Goal: Task Accomplishment & Management: Use online tool/utility

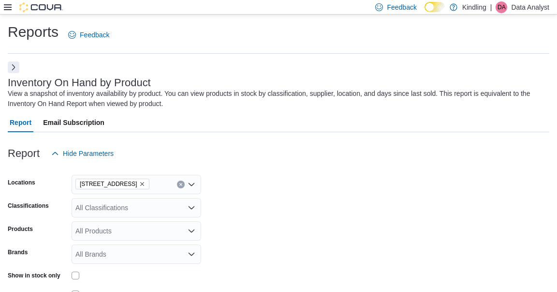
scroll to position [94, 0]
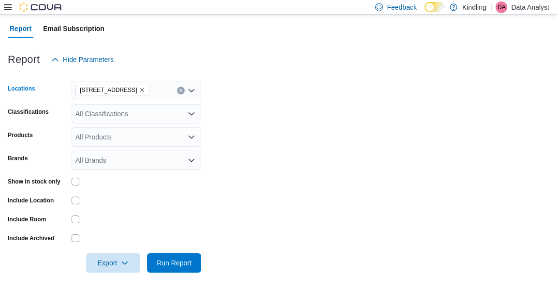
click at [145, 91] on icon "Remove 251 Lakeshore Rd East from selection in this group" at bounding box center [142, 90] width 6 height 6
click at [9, 7] on icon at bounding box center [8, 7] width 8 height 6
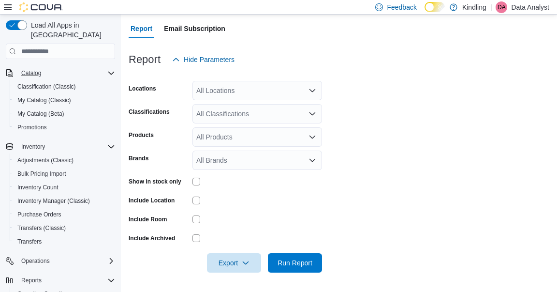
scroll to position [123, 0]
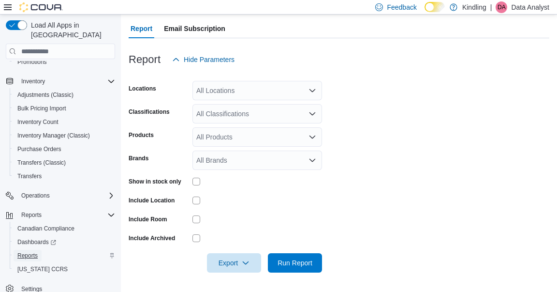
click at [38, 252] on span "Reports" at bounding box center [27, 256] width 20 height 8
click at [31, 252] on span "Reports" at bounding box center [27, 256] width 20 height 8
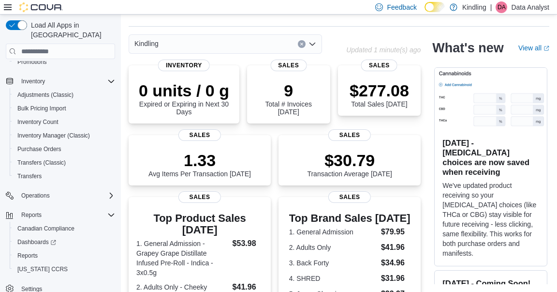
scroll to position [40, 0]
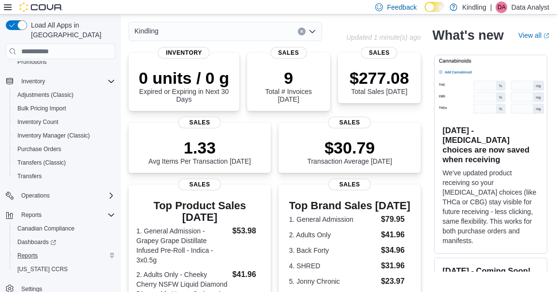
click at [44, 250] on div "Reports" at bounding box center [65, 256] width 102 height 12
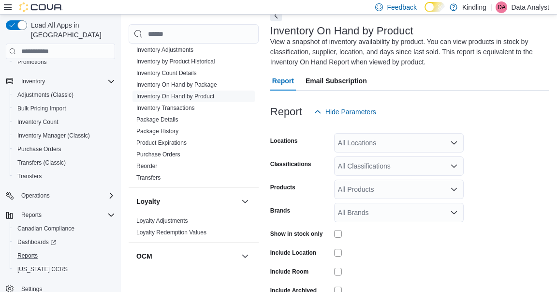
scroll to position [53, 0]
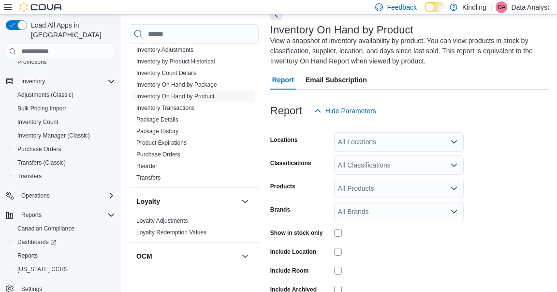
click at [353, 143] on div "All Locations" at bounding box center [399, 141] width 130 height 19
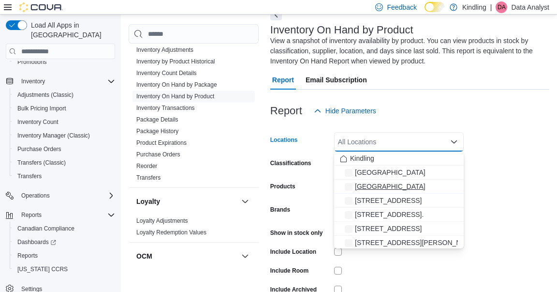
scroll to position [20, 0]
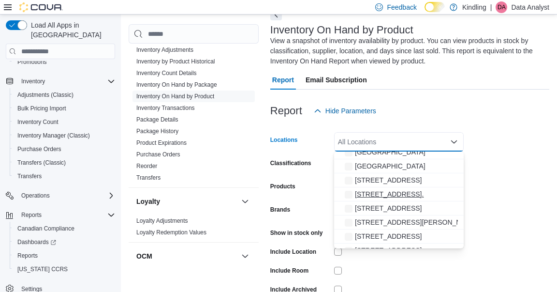
click at [375, 195] on span "[STREET_ADDRESS]." at bounding box center [389, 194] width 69 height 10
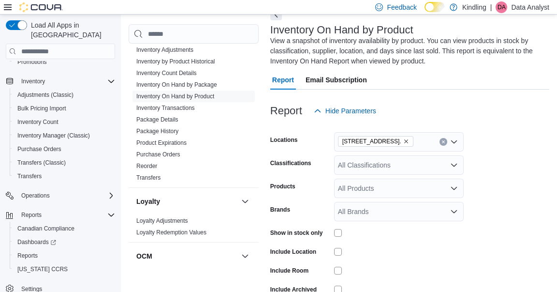
click at [523, 157] on form "Locations [STREET_ADDRESS] Classifications All Classifications Products All Pro…" at bounding box center [409, 221] width 279 height 203
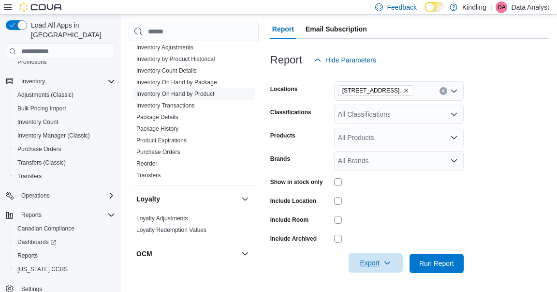
click at [361, 267] on span "Export" at bounding box center [376, 262] width 43 height 19
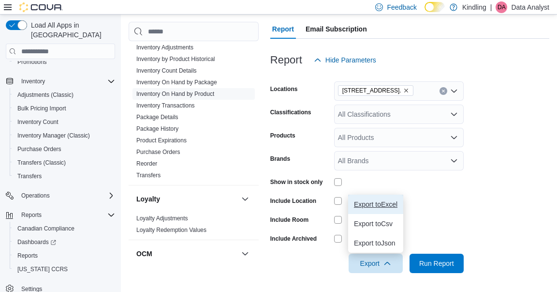
click at [376, 206] on span "Export to Excel" at bounding box center [376, 204] width 44 height 8
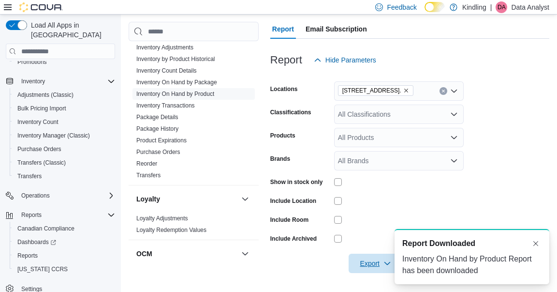
scroll to position [0, 0]
